Goal: Task Accomplishment & Management: Manage account settings

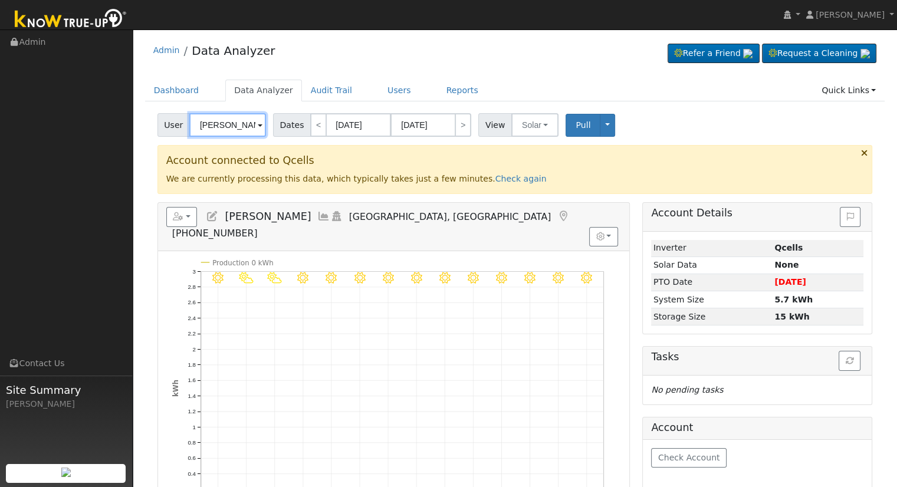
click at [239, 126] on input "[PERSON_NAME]" at bounding box center [227, 125] width 77 height 24
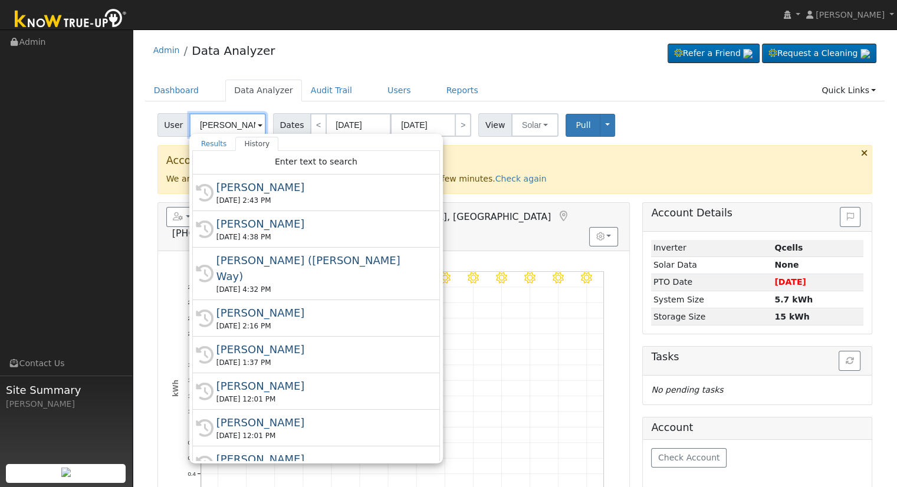
paste input "chris@stuntdog.com"
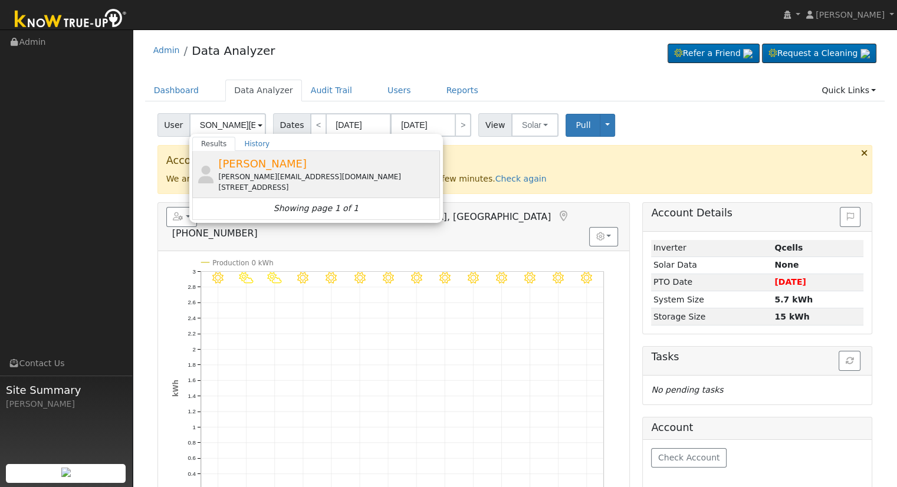
click at [241, 164] on span "Chris Perondi" at bounding box center [262, 164] width 88 height 12
type input "Chris Perondi"
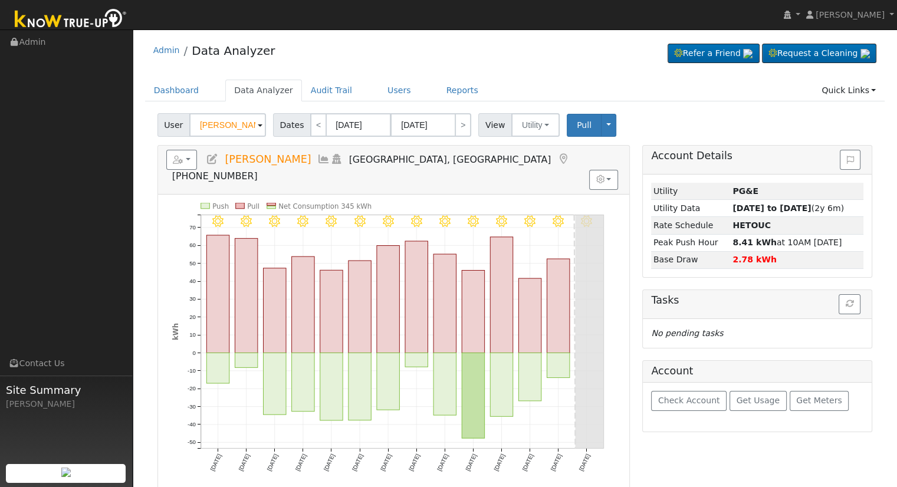
click at [207, 160] on icon at bounding box center [212, 159] width 13 height 11
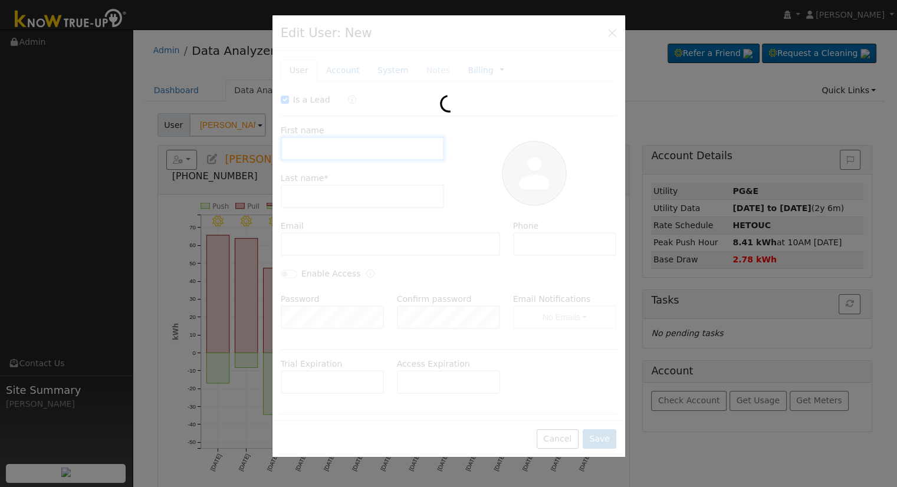
checkbox input "true"
type input "Chris"
type input "Perondi"
type input "chris@stuntdog.com"
type input "(209) 401-6059"
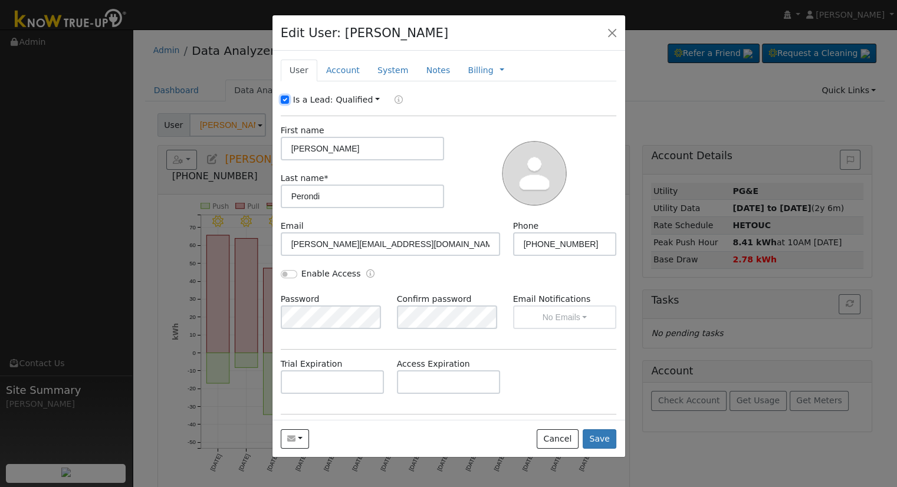
click at [283, 100] on input "Is a Lead:" at bounding box center [285, 100] width 8 height 8
checkbox input "false"
drag, startPoint x: 316, startPoint y: 152, endPoint x: 265, endPoint y: 152, distance: 51.3
click at [265, 152] on div "Edit User: Chris Perondi Default Account Default Account 7770 Bright Road, Fren…" at bounding box center [448, 243] width 897 height 487
paste input "topher & Suhey"
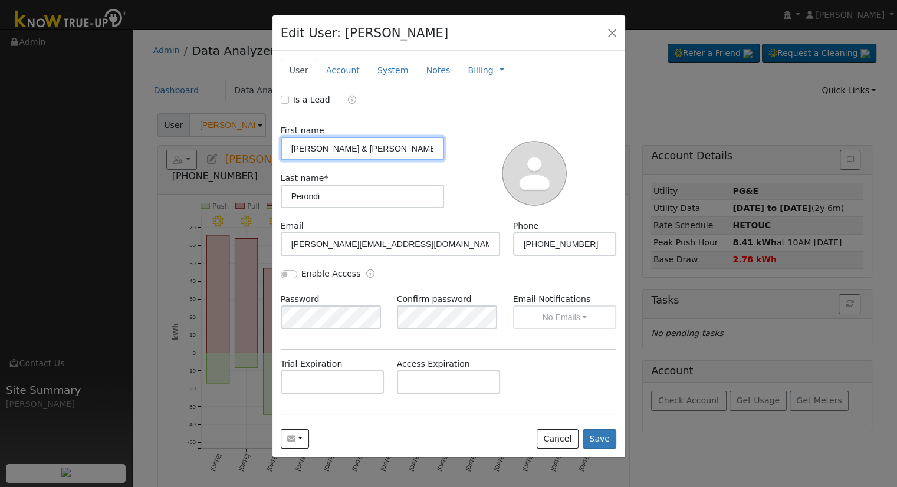
type input "Christopher & Suhey"
click at [286, 270] on input "Enable Access" at bounding box center [289, 274] width 17 height 8
checkbox input "true"
click at [536, 284] on div "Enable Access" at bounding box center [448, 280] width 349 height 25
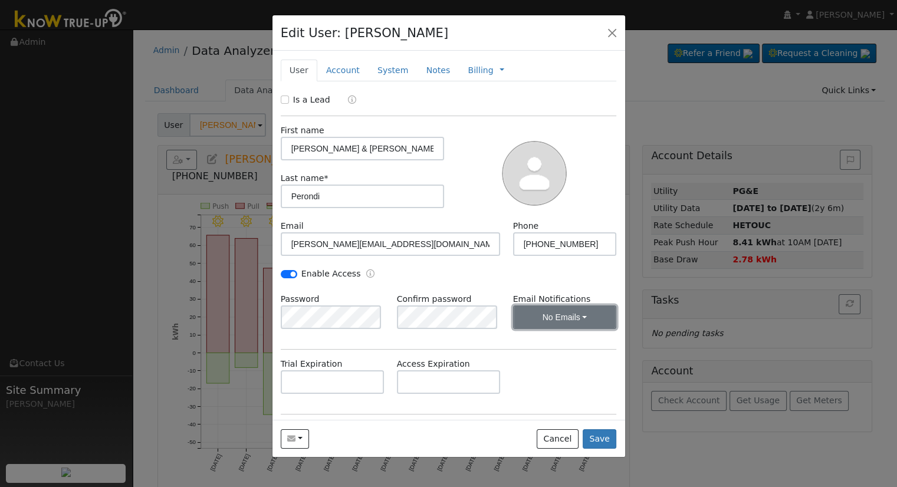
click at [562, 316] on button "No Emails" at bounding box center [565, 318] width 104 height 24
click at [537, 357] on link "Weekly Emails" at bounding box center [549, 360] width 82 height 17
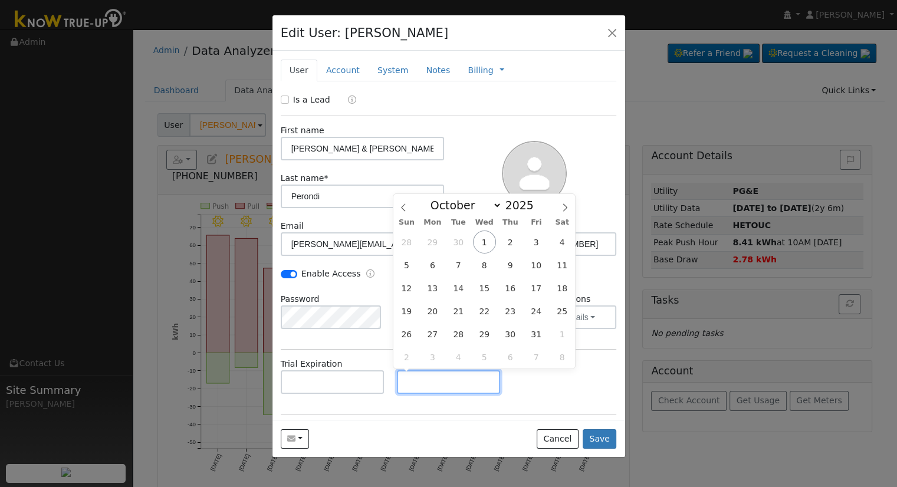
click at [455, 380] on input "text" at bounding box center [449, 382] width 104 height 24
click at [546, 378] on div "Trial Expiration Access Expiration" at bounding box center [448, 382] width 349 height 48
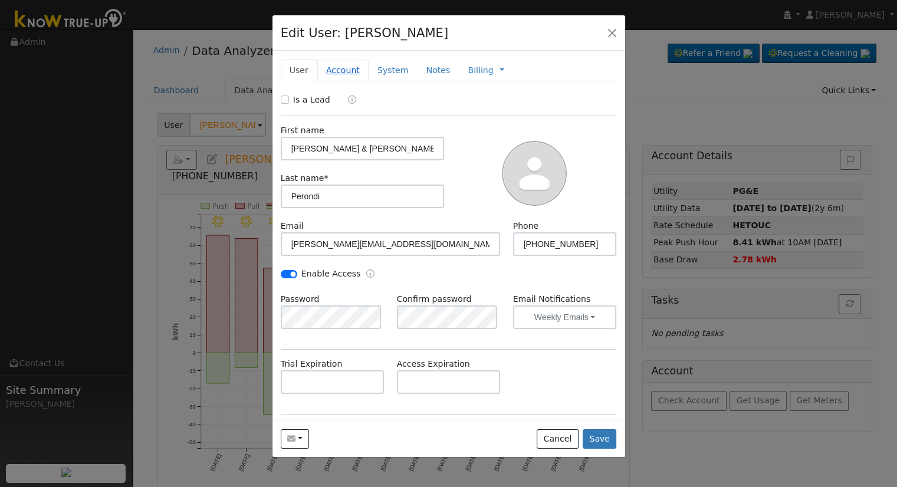
click at [352, 70] on link "Account" at bounding box center [342, 71] width 51 height 22
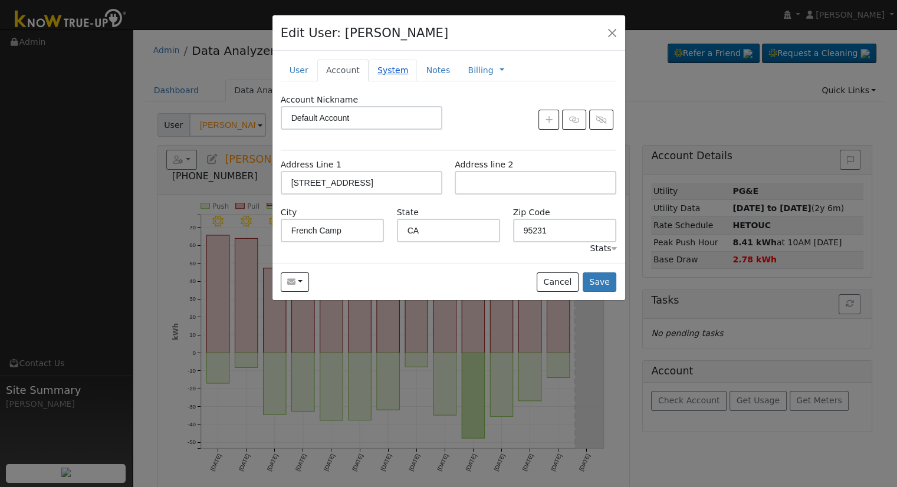
click at [380, 72] on link "System" at bounding box center [393, 71] width 49 height 22
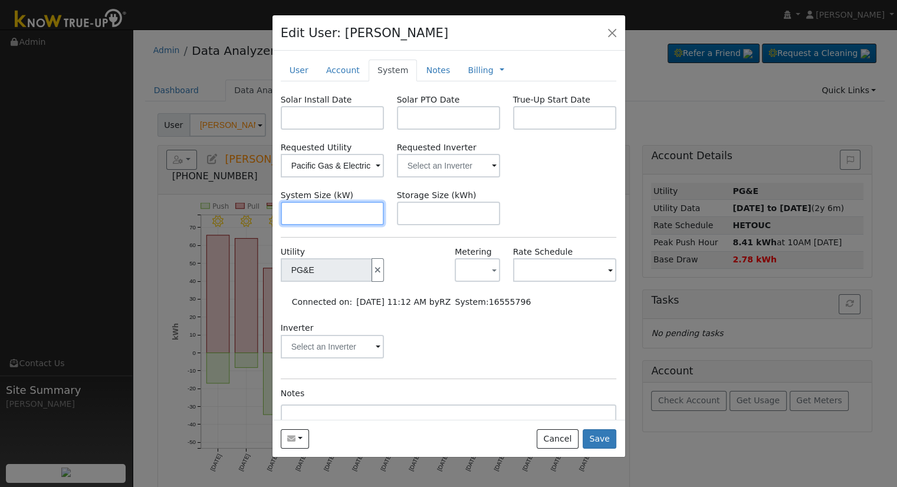
click at [316, 210] on input "text" at bounding box center [333, 214] width 104 height 24
paste input "17.220"
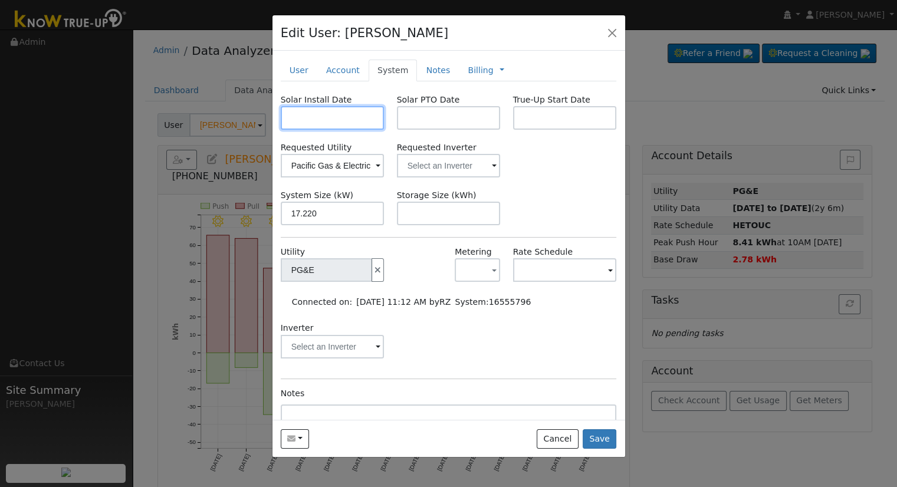
type input "17.2"
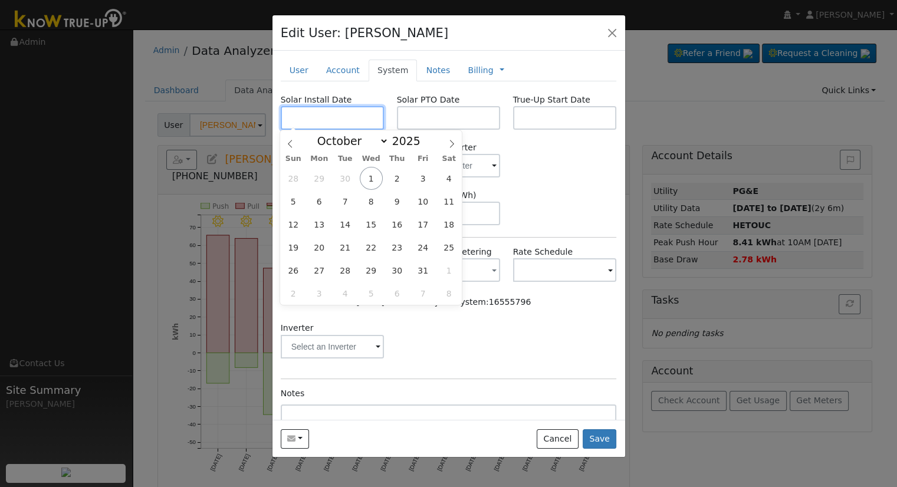
click at [324, 113] on input "text" at bounding box center [333, 118] width 104 height 24
click at [349, 123] on input "text" at bounding box center [333, 118] width 104 height 24
paste input "5/26/2025"
type input "05/26/2025"
click at [397, 123] on input "text" at bounding box center [449, 118] width 104 height 24
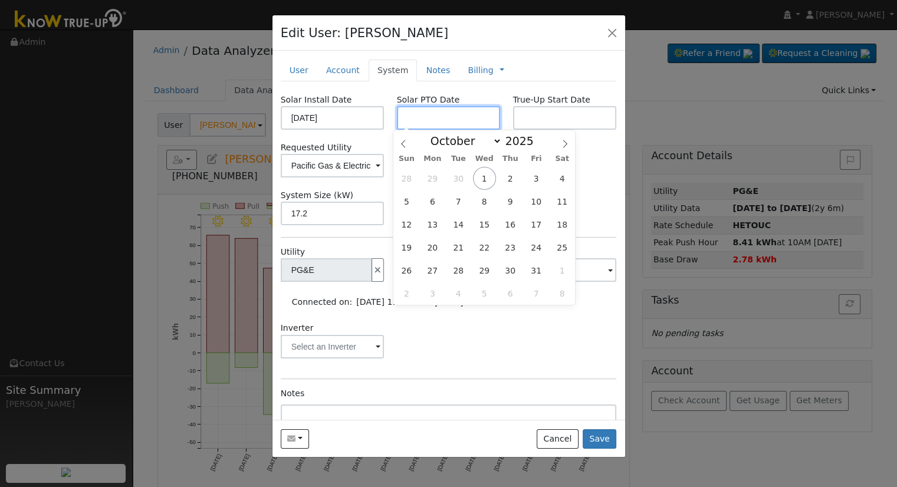
click at [419, 118] on input "text" at bounding box center [449, 118] width 104 height 24
paste input "10/1/2025"
type input "[DATE]"
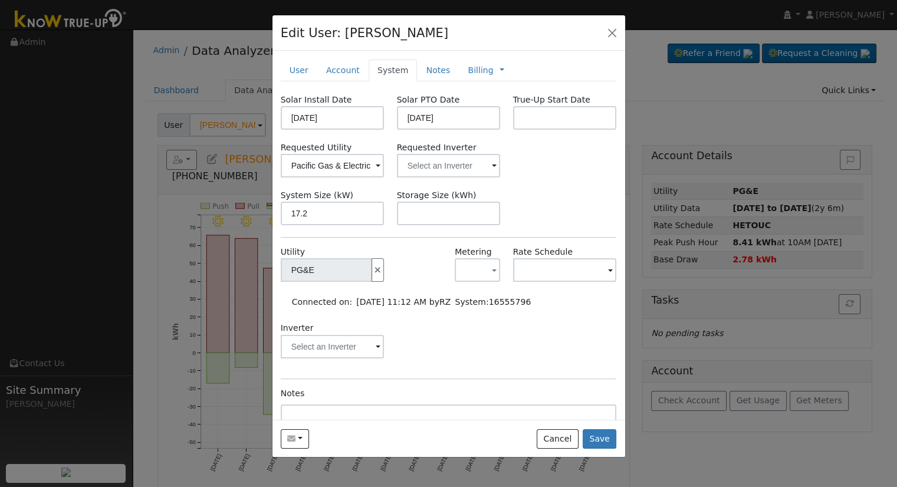
click at [580, 152] on div "Requested Utility Pacific Gas & Electric Requested Inverter" at bounding box center [448, 160] width 349 height 36
click at [391, 169] on div "Requested Inverter" at bounding box center [449, 160] width 116 height 36
click at [401, 169] on input "text" at bounding box center [449, 166] width 104 height 24
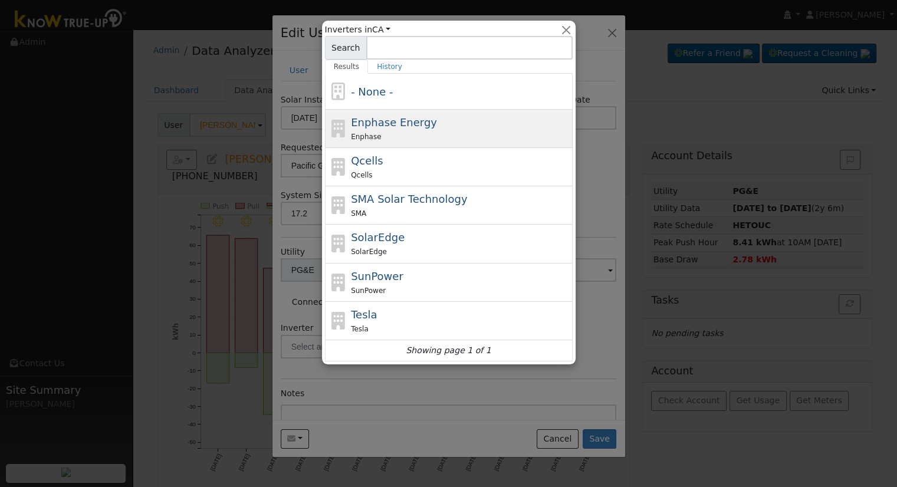
click at [409, 123] on span "Enphase Energy" at bounding box center [394, 122] width 86 height 12
type input "Enphase Energy"
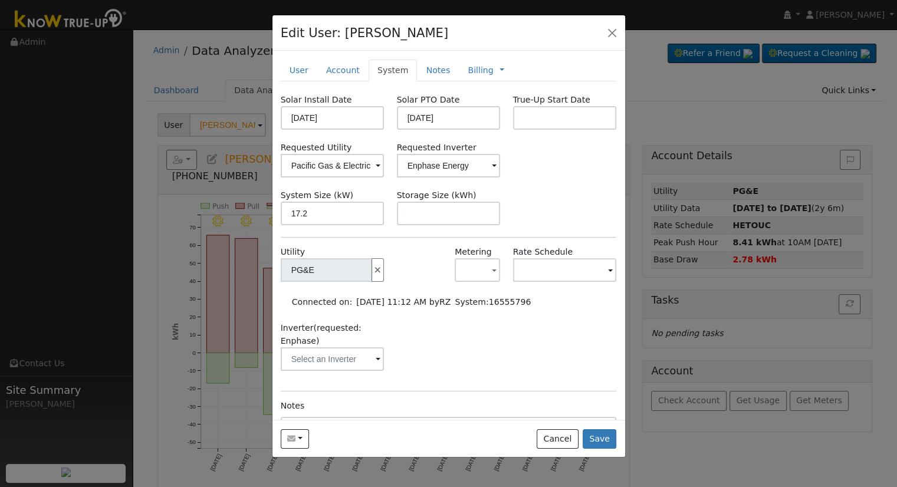
click at [420, 225] on div "Solar Install Date 05/26/2025 Solar PTO Date 10/01/2025 True-Up Start Date Requ…" at bounding box center [449, 300] width 336 height 412
click at [418, 215] on input "text" at bounding box center [449, 214] width 104 height 24
click at [422, 218] on input "text" at bounding box center [449, 214] width 104 height 24
paste input "30.00"
type input "30"
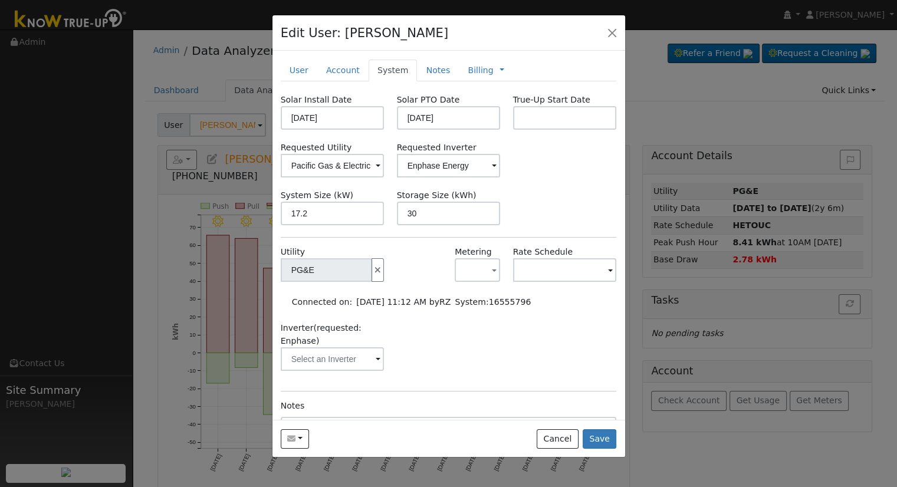
click at [529, 197] on div "System Size (kW) 17.2 Storage Size (kWh) 30" at bounding box center [448, 207] width 349 height 36
click at [424, 69] on link "Notes" at bounding box center [438, 71] width 42 height 22
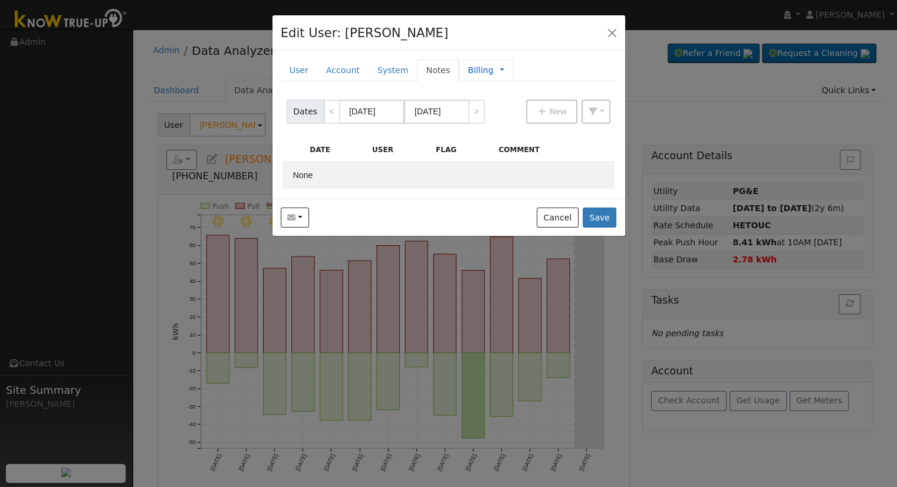
click at [470, 71] on link "Billing" at bounding box center [480, 70] width 25 height 12
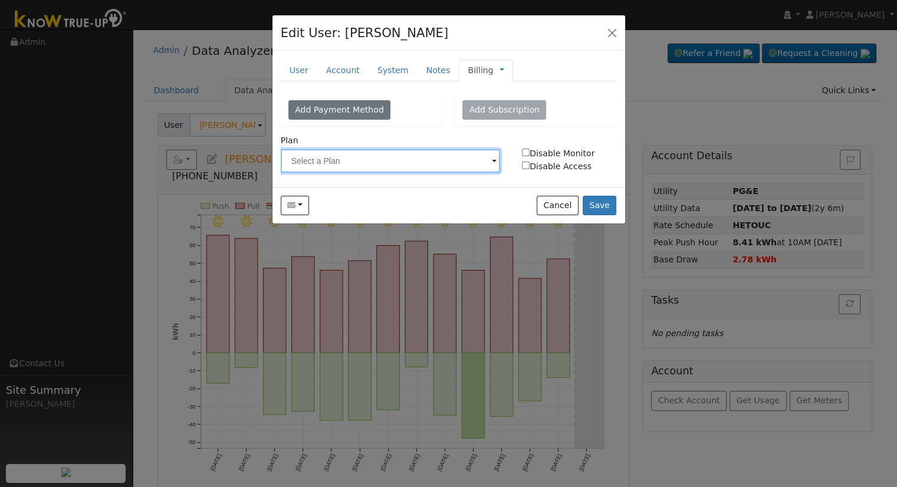
click at [398, 170] on input "text" at bounding box center [391, 161] width 220 height 24
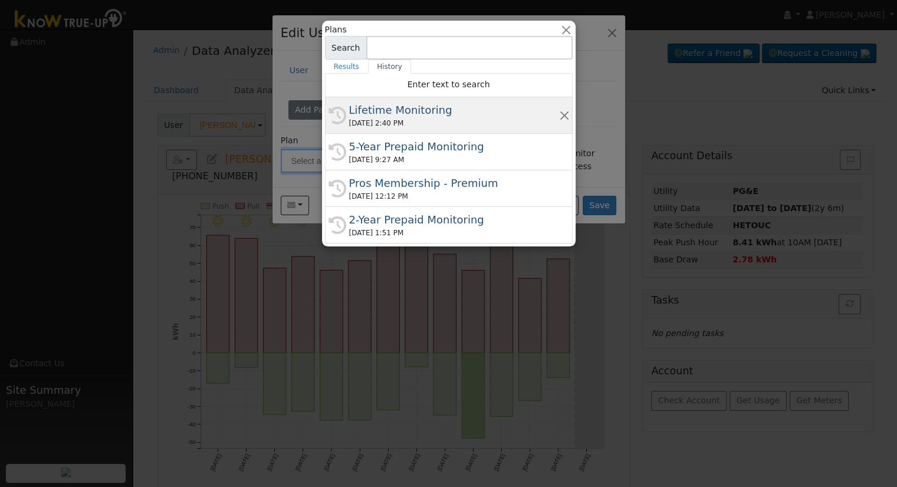
click at [455, 122] on div "10/01/2025 2:40 PM" at bounding box center [454, 123] width 210 height 11
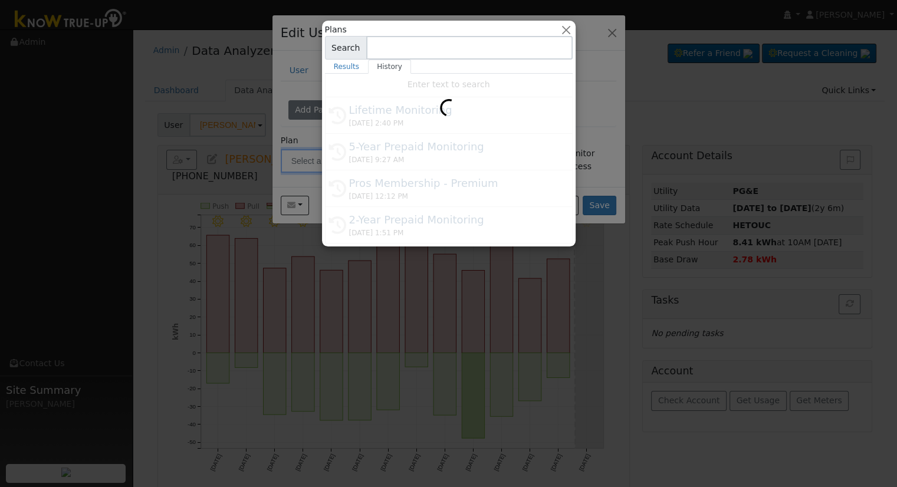
type input "Lifetime Monitoring"
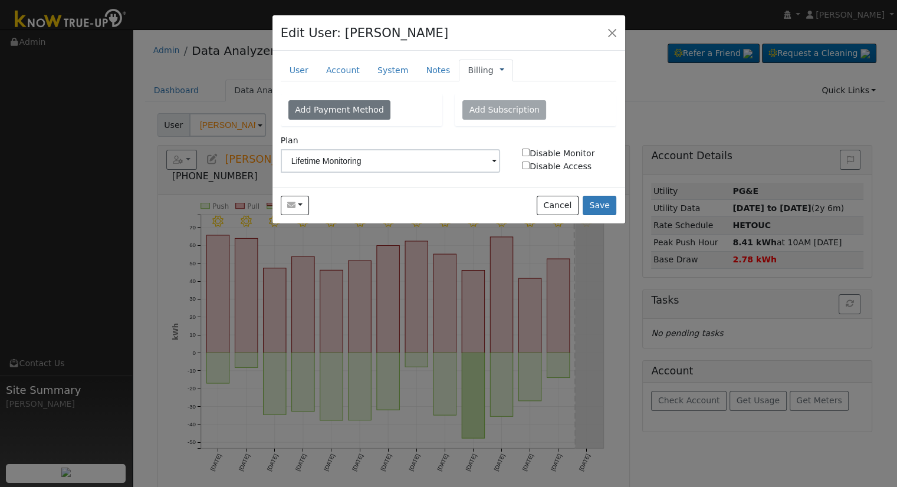
click at [500, 71] on link at bounding box center [502, 70] width 5 height 12
click at [513, 94] on link "Management" at bounding box center [541, 91] width 82 height 17
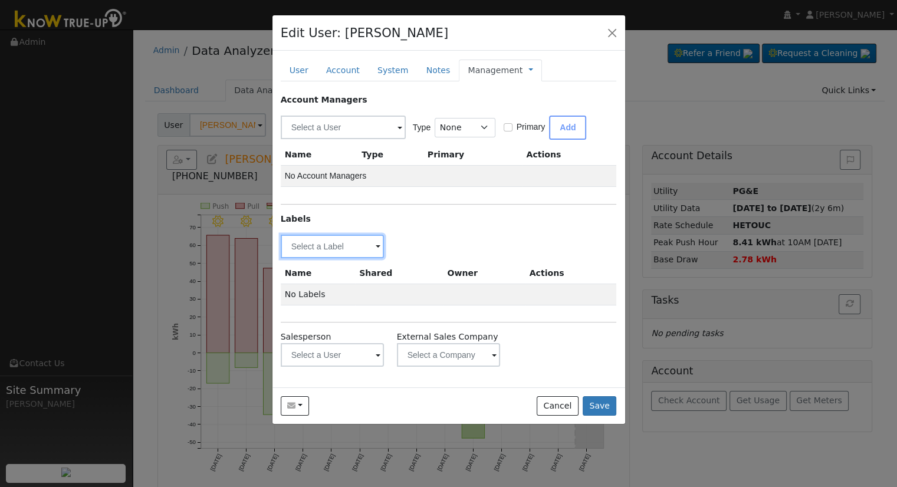
click at [323, 246] on input "text" at bounding box center [333, 247] width 104 height 24
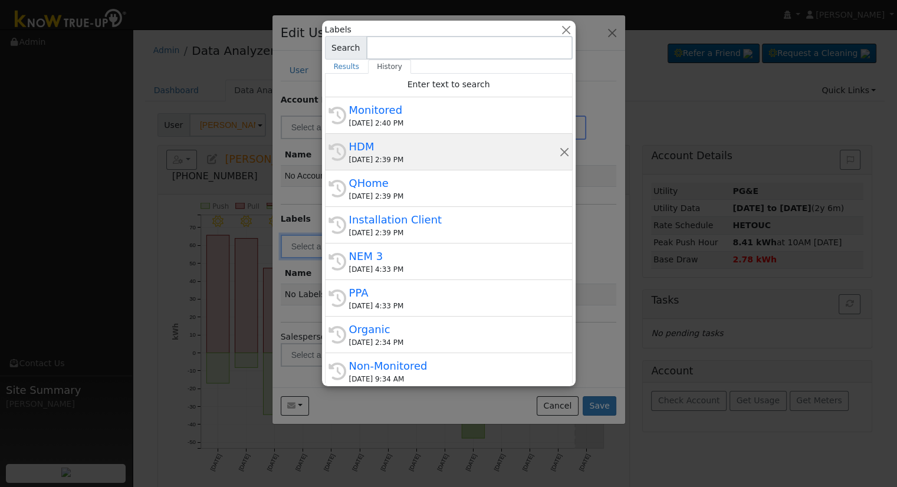
click at [399, 162] on div "10/01/2025 2:39 PM" at bounding box center [454, 160] width 210 height 11
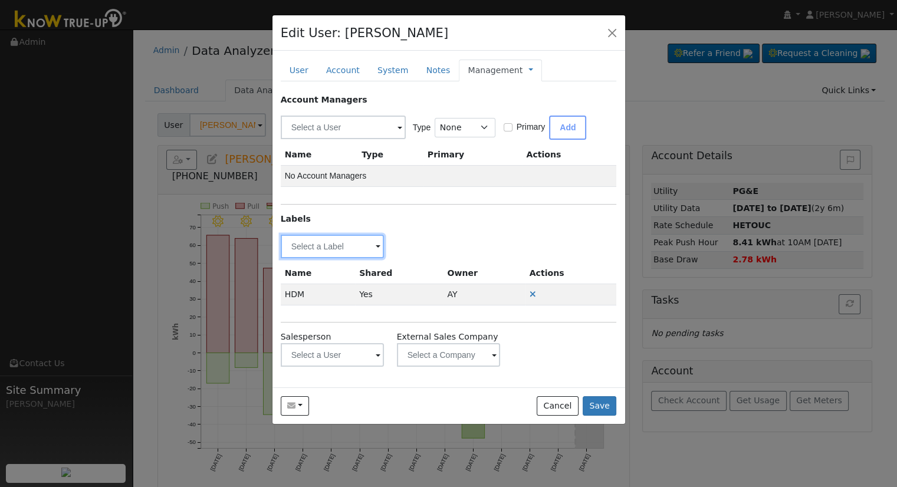
click at [313, 246] on input "text" at bounding box center [333, 247] width 104 height 24
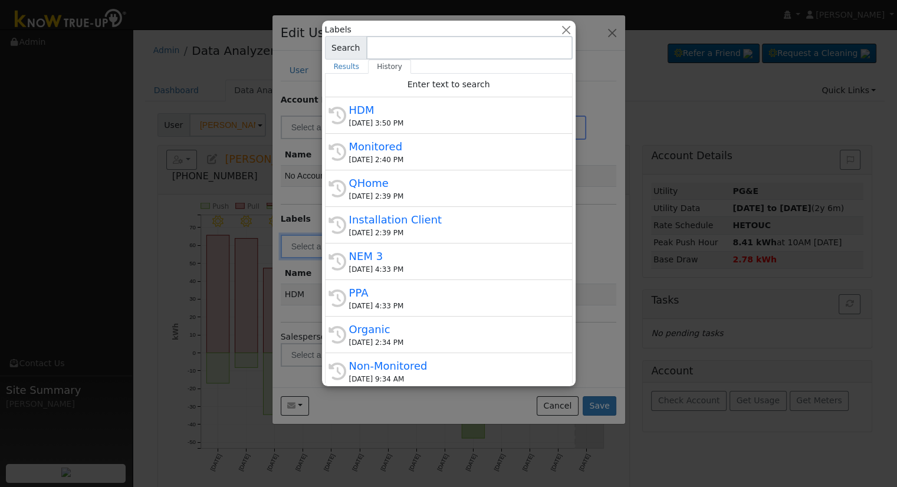
click at [396, 274] on div "History NEM 3 09/30/2025 4:33 PM" at bounding box center [449, 262] width 248 height 37
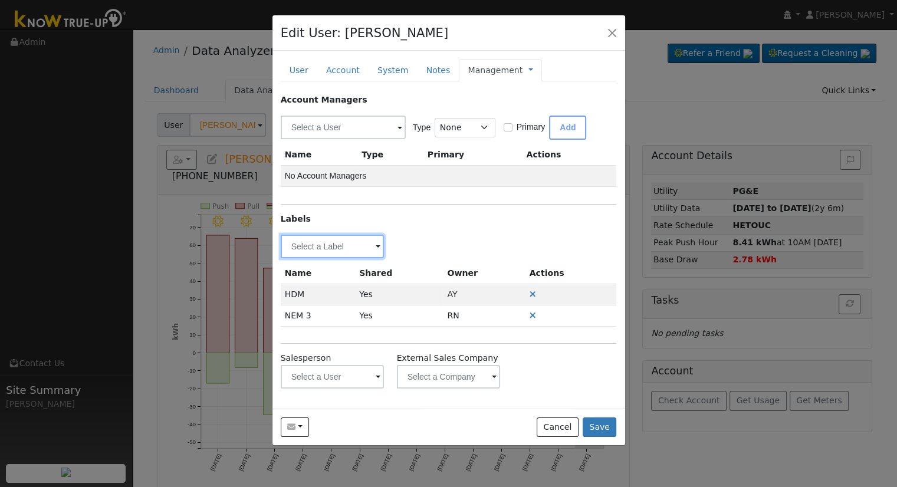
click at [373, 254] on input "text" at bounding box center [333, 247] width 104 height 24
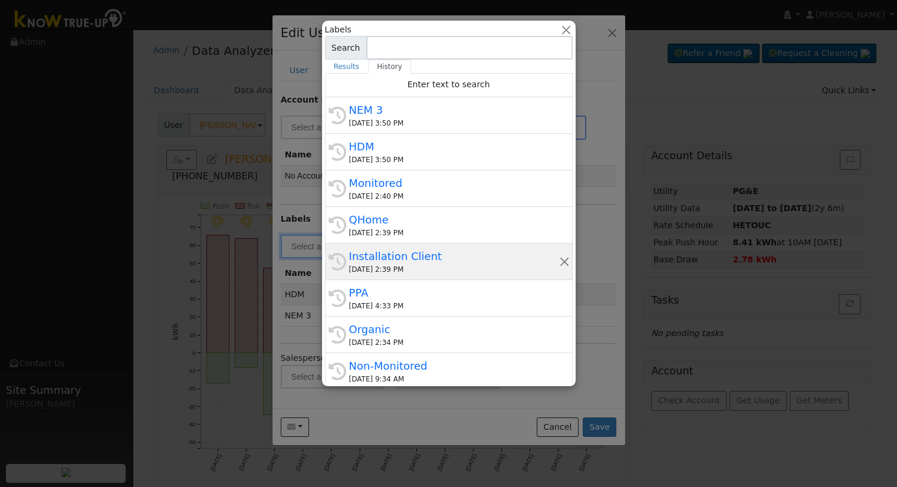
click at [422, 261] on div "Installation Client" at bounding box center [454, 256] width 210 height 16
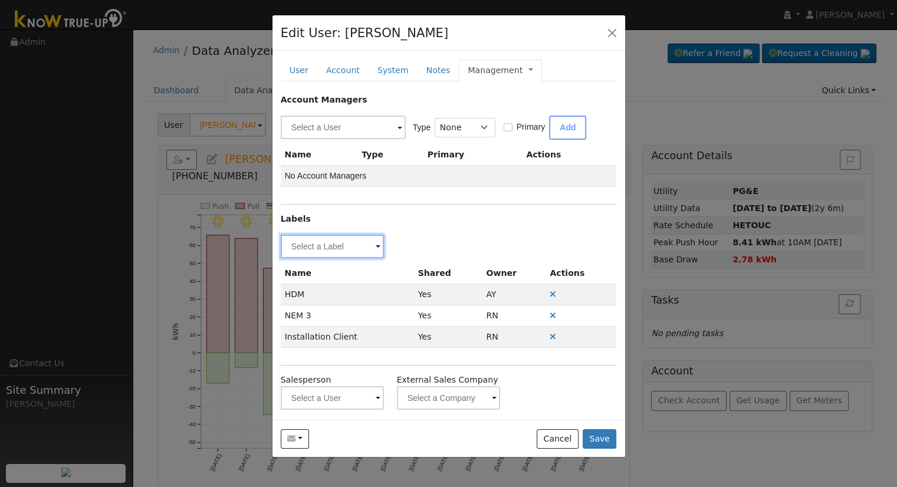
click at [368, 238] on input "text" at bounding box center [333, 247] width 104 height 24
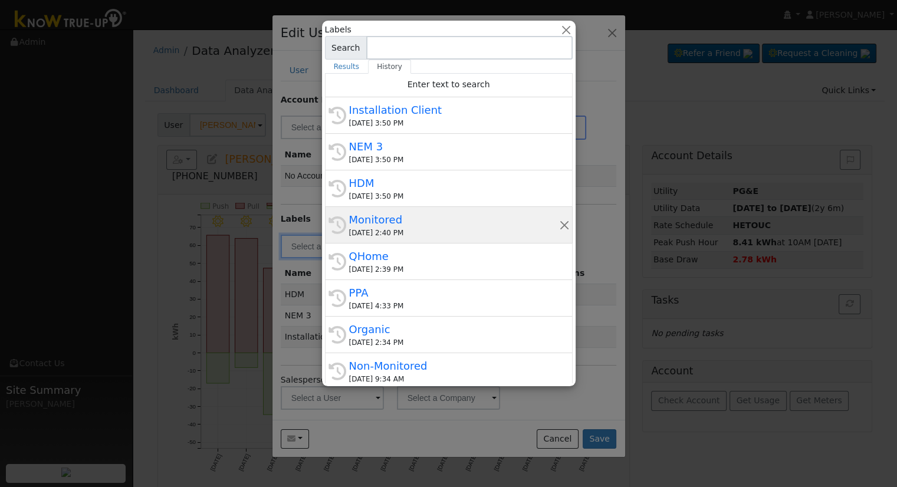
click at [442, 222] on div "Monitored" at bounding box center [454, 220] width 210 height 16
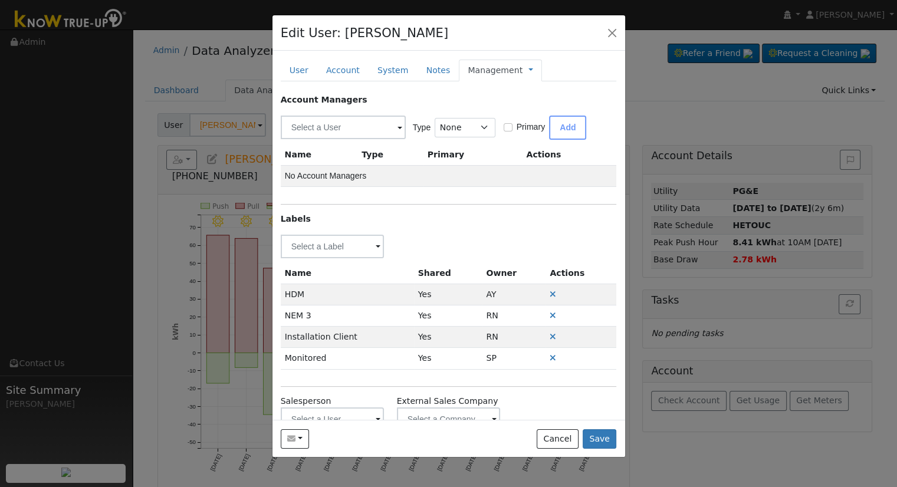
click at [324, 111] on div "Type None Manager Sales Other Primary Add" at bounding box center [448, 125] width 340 height 28
click at [330, 124] on input "text" at bounding box center [343, 128] width 125 height 24
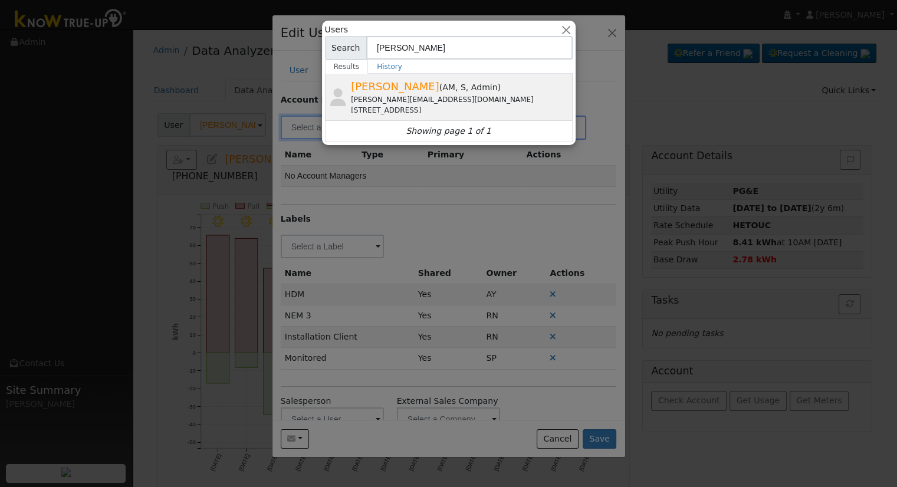
type input "Robbi"
click at [448, 104] on div "robbie@solarnegotiators.com" at bounding box center [460, 99] width 219 height 11
type input "Robbie Zimbelman"
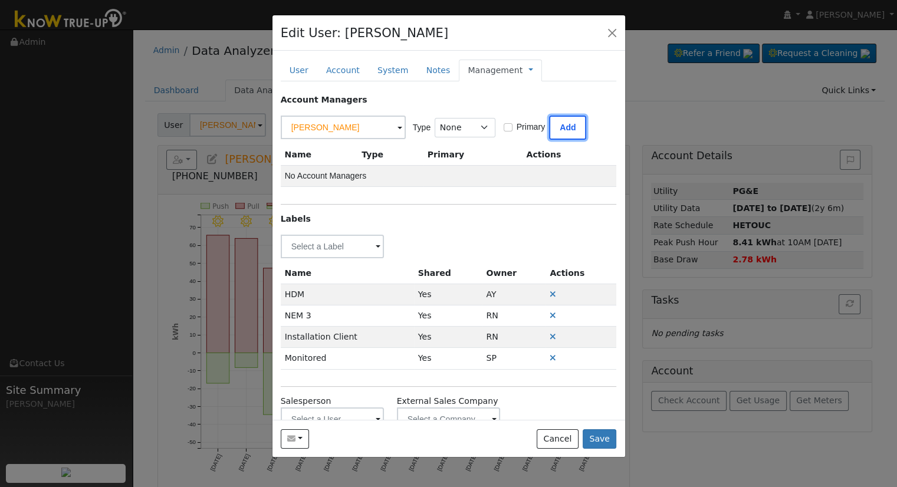
drag, startPoint x: 555, startPoint y: 131, endPoint x: 431, endPoint y: 156, distance: 126.3
click at [556, 131] on button "Add" at bounding box center [567, 128] width 37 height 24
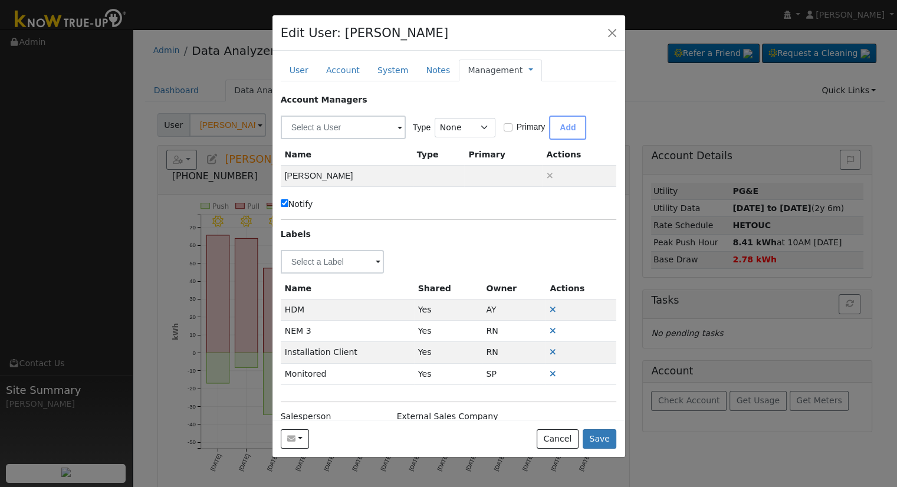
click at [303, 204] on label "Notify" at bounding box center [297, 204] width 32 height 12
click at [288, 204] on input "Notify" at bounding box center [285, 203] width 8 height 8
checkbox input "false"
click at [496, 69] on link "Management" at bounding box center [495, 70] width 55 height 12
click at [529, 104] on link "Billing" at bounding box center [570, 108] width 82 height 17
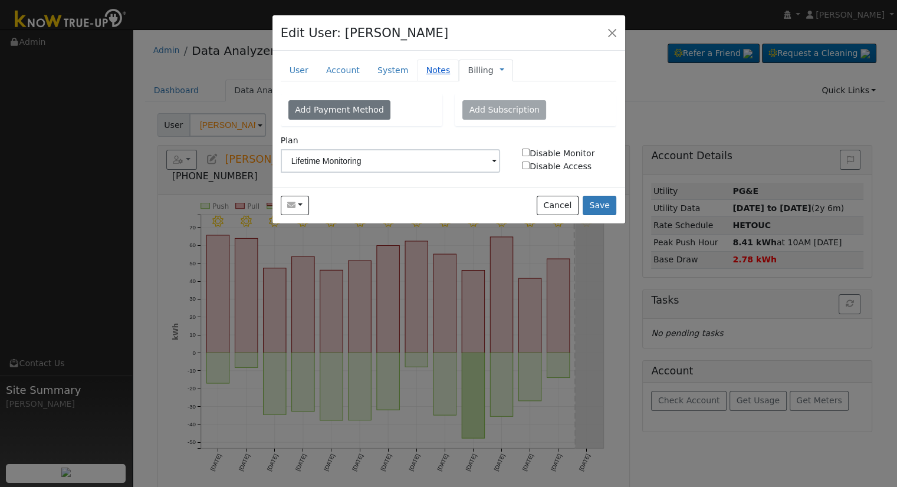
click at [435, 73] on link "Notes" at bounding box center [438, 71] width 42 height 22
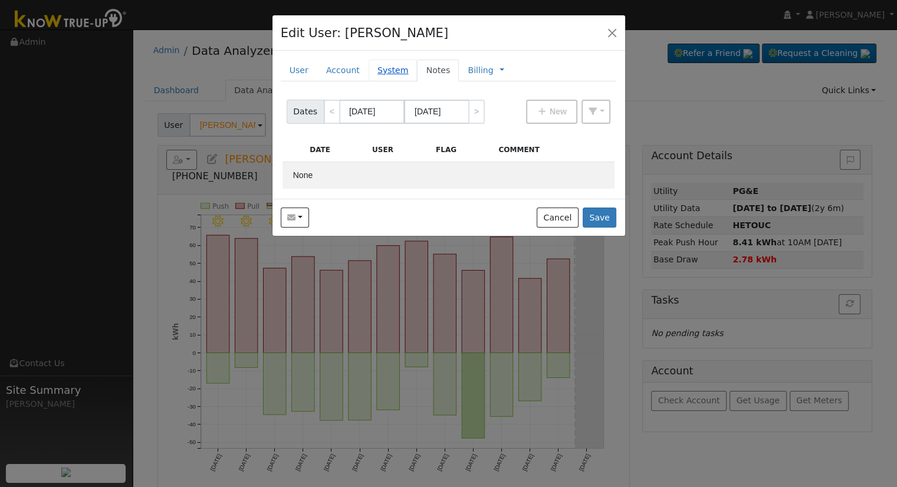
click at [370, 71] on link "System" at bounding box center [393, 71] width 49 height 22
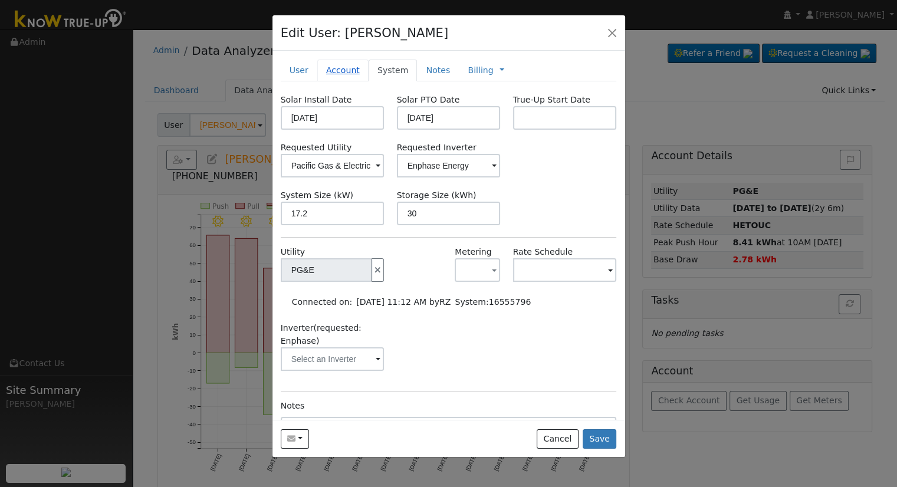
click at [334, 67] on link "Account" at bounding box center [342, 71] width 51 height 22
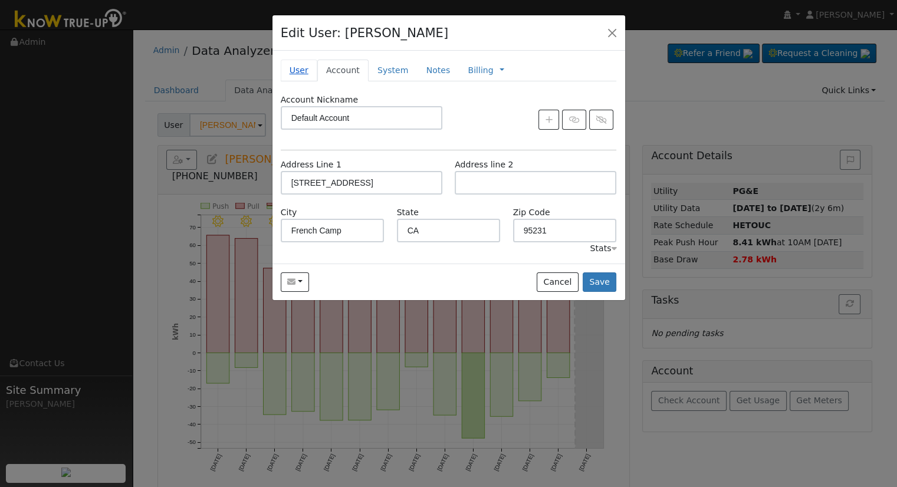
click at [305, 64] on link "User" at bounding box center [299, 71] width 37 height 22
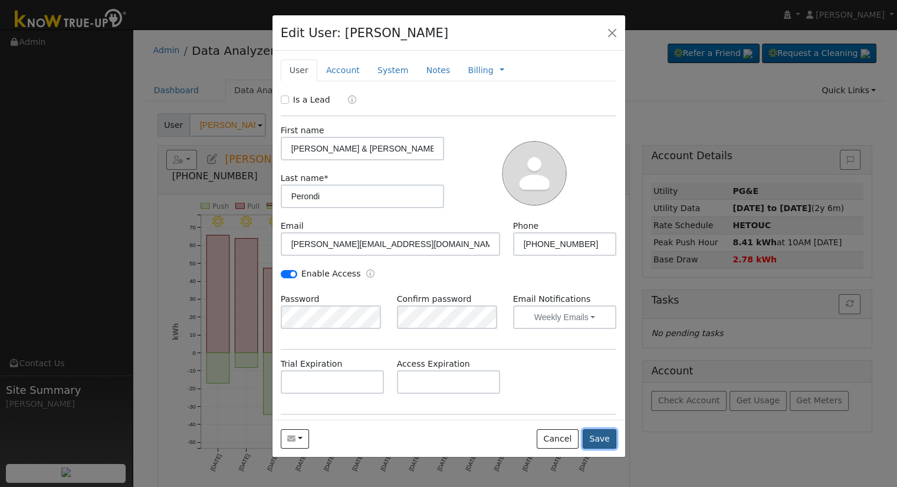
click at [611, 435] on button "Save" at bounding box center [600, 439] width 34 height 20
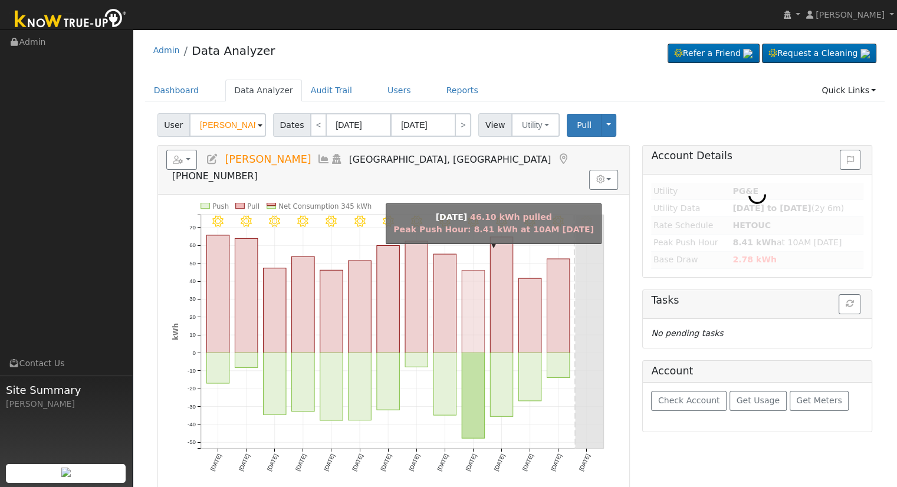
type input "[PERSON_NAME] & [PERSON_NAME]"
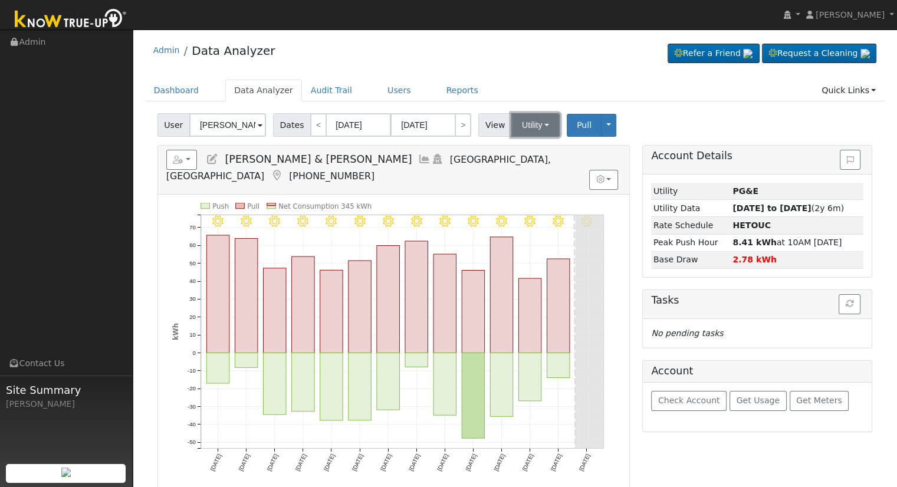
click at [539, 134] on button "Utility" at bounding box center [535, 125] width 48 height 24
click at [675, 113] on div "User Christopher & Suhey Perondi Account Default Account Default Account 7770 B…" at bounding box center [515, 123] width 720 height 28
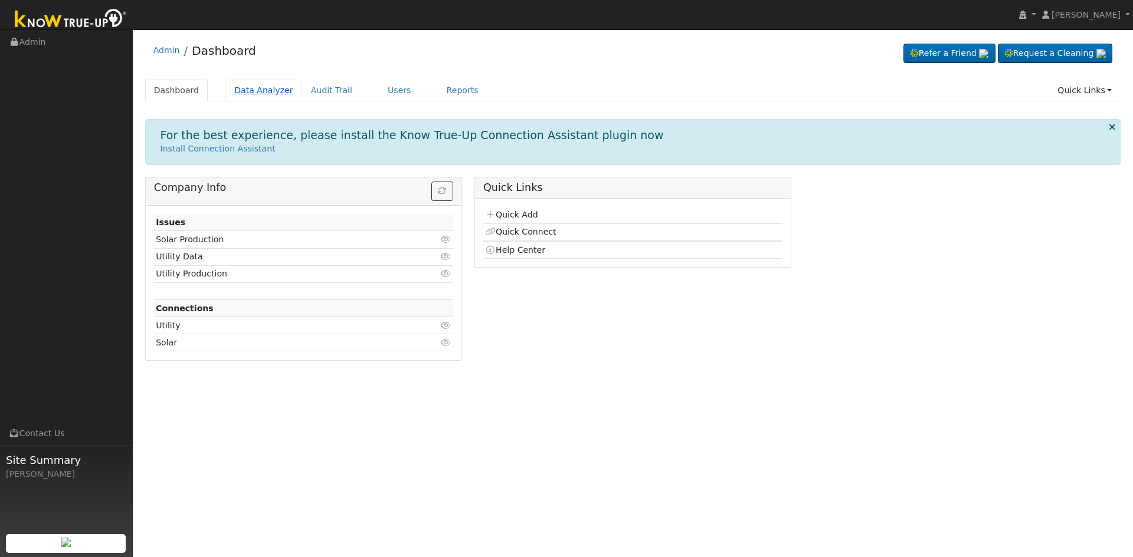
click at [250, 86] on link "Data Analyzer" at bounding box center [263, 91] width 77 height 22
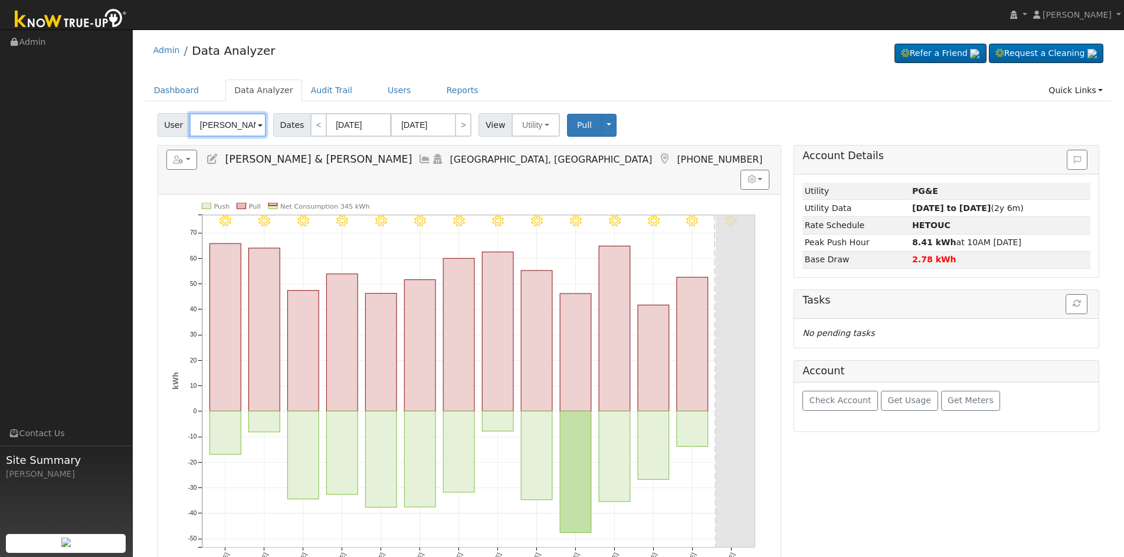
click at [227, 128] on input "[PERSON_NAME] & [PERSON_NAME]" at bounding box center [227, 125] width 77 height 24
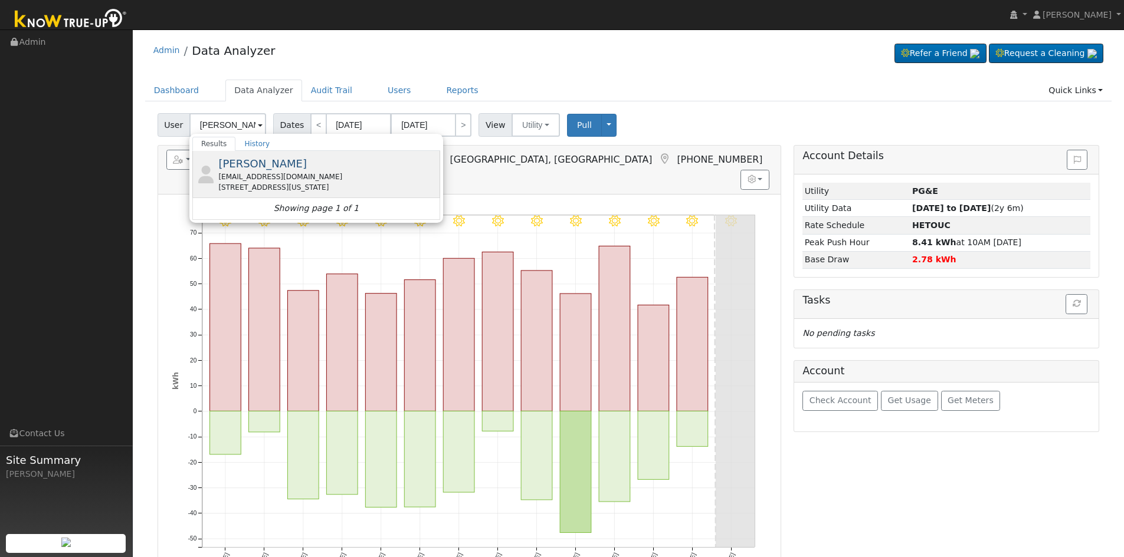
click at [273, 178] on div "[EMAIL_ADDRESS][DOMAIN_NAME]" at bounding box center [327, 177] width 219 height 11
type input "[PERSON_NAME]"
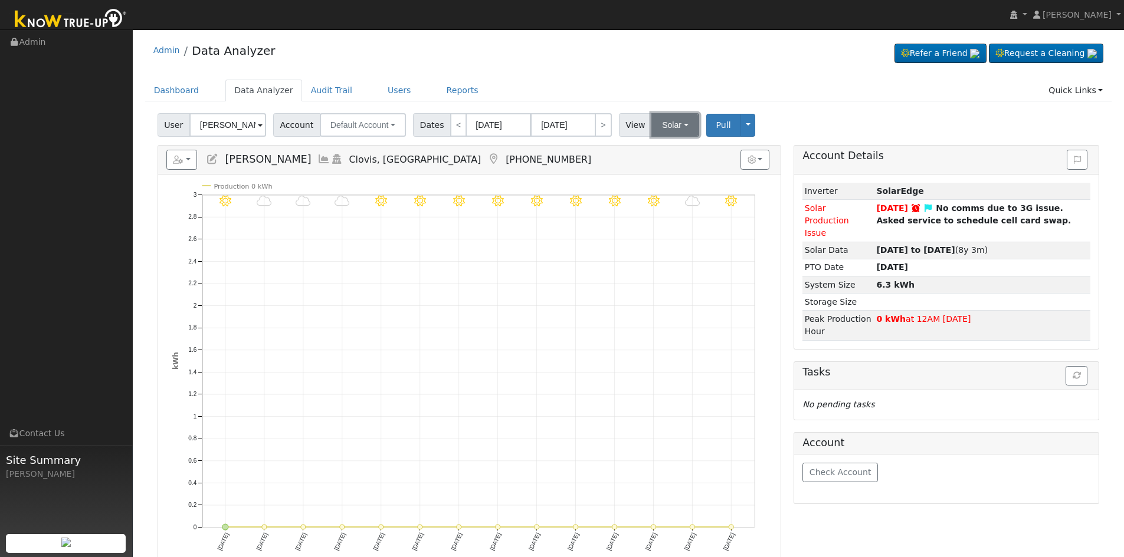
click at [670, 129] on button "Solar" at bounding box center [674, 125] width 47 height 24
click at [664, 147] on link "Utility" at bounding box center [691, 151] width 82 height 17
